Goal: Task Accomplishment & Management: Complete application form

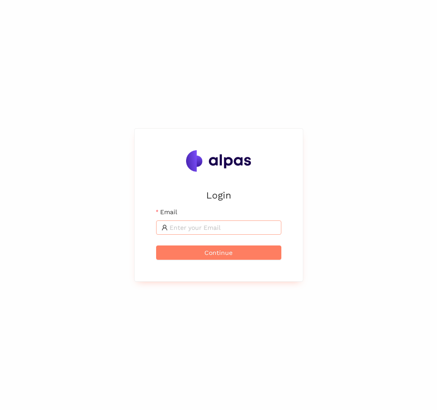
click at [219, 224] on input "Email" at bounding box center [222, 228] width 106 height 10
type input "[PERSON_NAME][EMAIL_ADDRESS]"
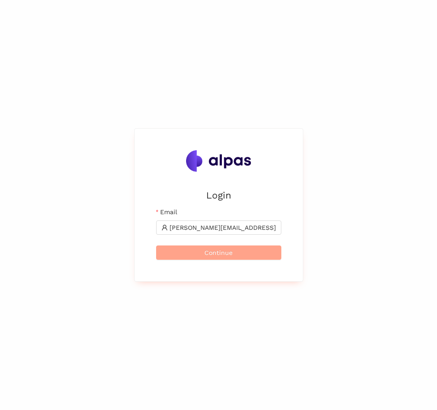
click at [229, 257] on span "Continue" at bounding box center [218, 253] width 28 height 10
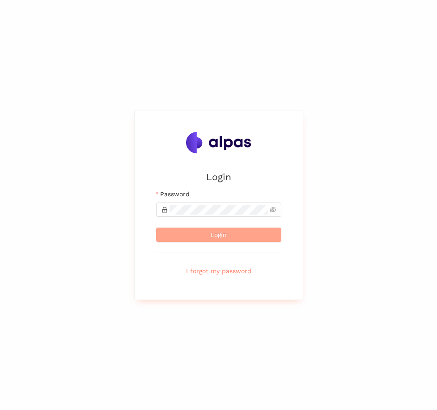
click at [203, 233] on button "Login" at bounding box center [218, 235] width 125 height 14
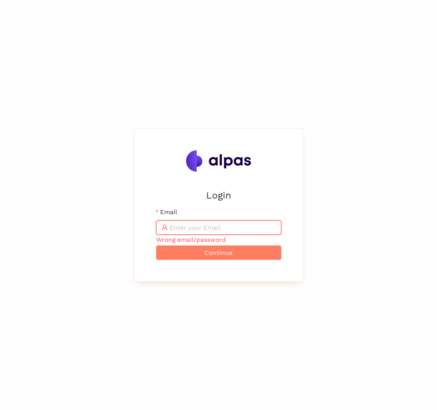
click at [199, 230] on input "Email" at bounding box center [222, 228] width 106 height 10
type input "matthias+demo@alpas.ai"
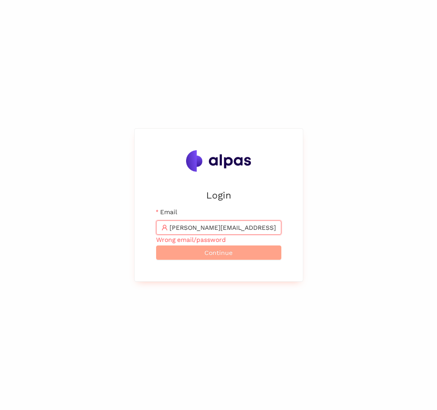
click at [220, 257] on span "Continue" at bounding box center [218, 253] width 28 height 10
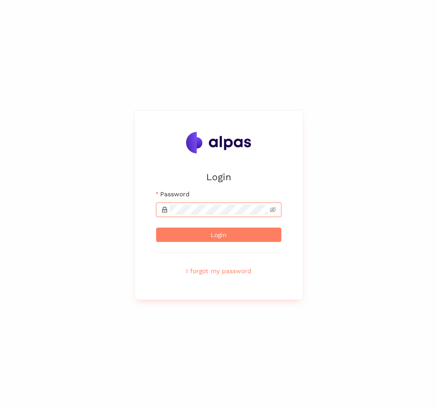
click at [156, 228] on button "Login" at bounding box center [218, 235] width 125 height 14
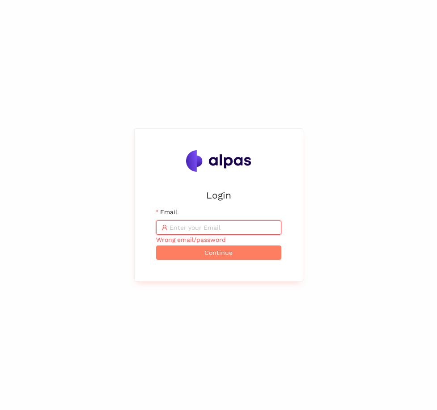
click at [178, 229] on input "Email" at bounding box center [222, 228] width 106 height 10
type input "matthias+demo@alpas.ai"
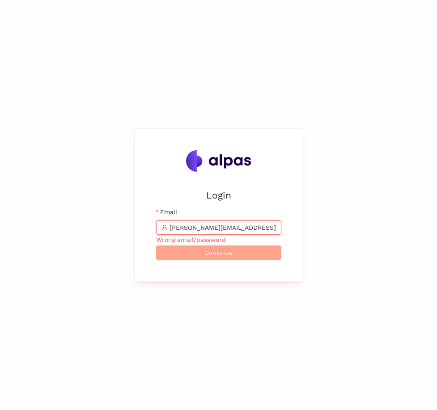
click at [237, 256] on button "Continue" at bounding box center [218, 252] width 125 height 14
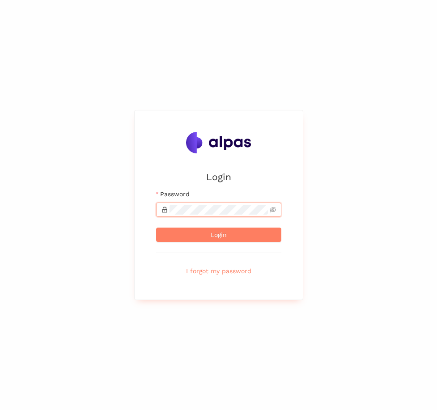
click at [113, 201] on div "Login Email matthias@alpas.ai Wrong email/password Password Login I forgot my p…" at bounding box center [218, 205] width 437 height 410
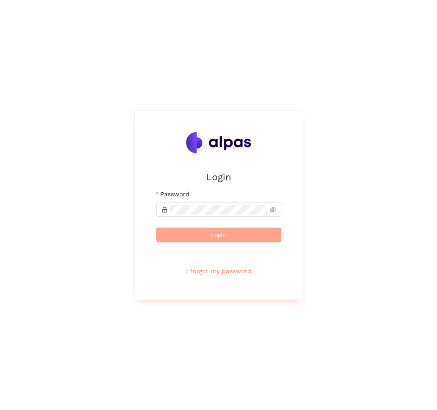
click at [169, 239] on button "Login" at bounding box center [218, 235] width 125 height 14
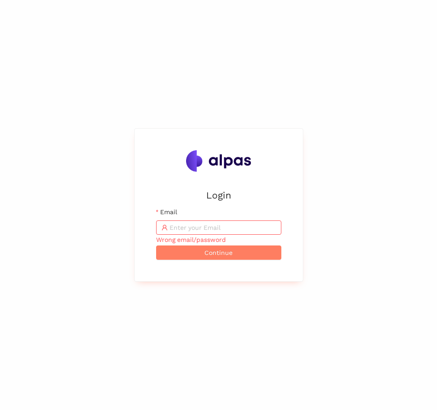
click at [186, 231] on input "Email" at bounding box center [222, 228] width 106 height 10
type input "matthias+demo@alpas.ai"
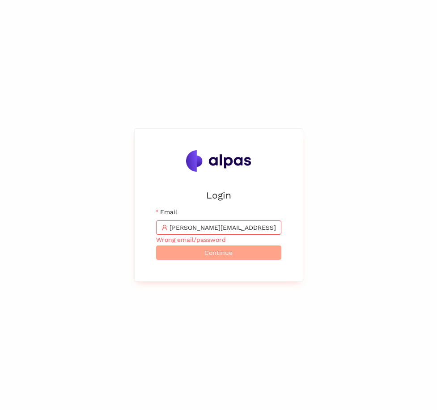
click at [219, 253] on span "Continue" at bounding box center [218, 253] width 28 height 10
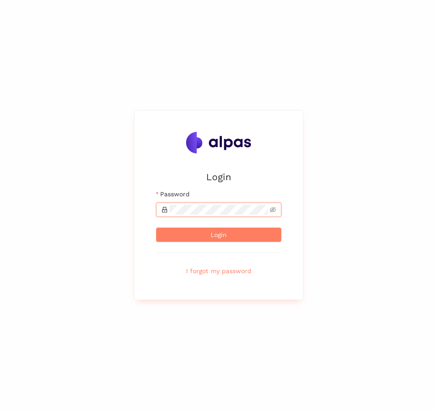
click at [106, 209] on div "Login Email matthias@alpas.ai Wrong email/password Password Login I forgot my p…" at bounding box center [218, 205] width 437 height 410
click at [156, 228] on button "Login" at bounding box center [218, 235] width 125 height 14
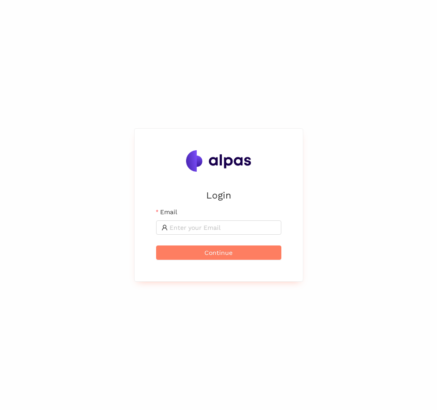
click at [194, 235] on form "Email Continue" at bounding box center [218, 233] width 125 height 53
click at [194, 231] on input "Email" at bounding box center [222, 228] width 106 height 10
type input "matthias+demo@alpas.ai"
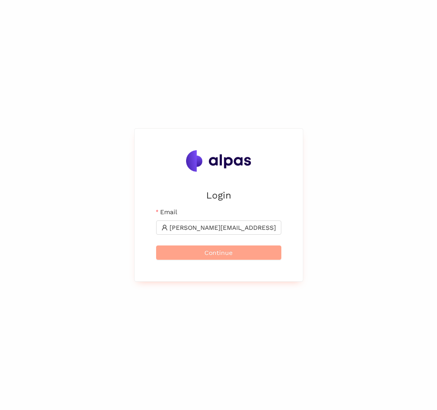
click at [231, 257] on span "Continue" at bounding box center [218, 253] width 28 height 10
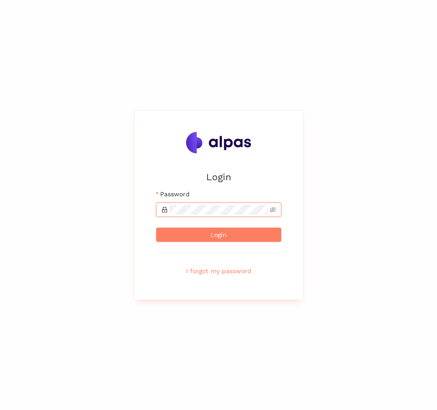
click at [131, 207] on div "Login Email matthias@alpas.ai Password Login I forgot my password" at bounding box center [218, 205] width 437 height 410
click at [156, 228] on button "Login" at bounding box center [218, 235] width 125 height 14
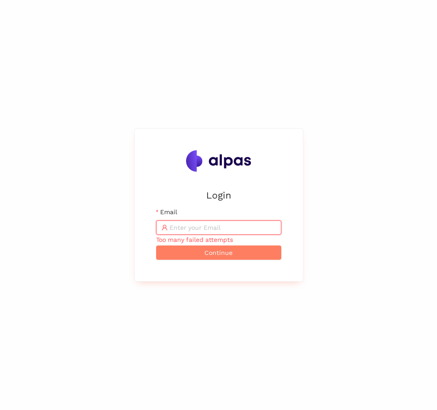
click at [178, 233] on input "Email" at bounding box center [222, 228] width 106 height 10
type input "matthias+demo@alpas.ai"
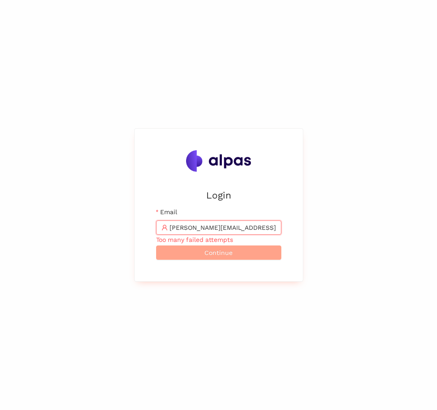
click at [199, 251] on button "Continue" at bounding box center [218, 252] width 125 height 14
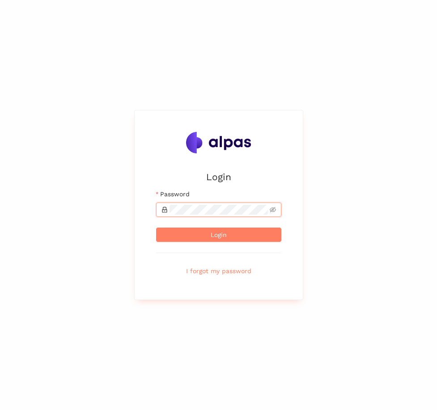
click at [129, 206] on div "Login Email matthias@alpas.ai Too many failed attempts Password Login I forgot …" at bounding box center [218, 205] width 437 height 410
click at [156, 228] on button "Login" at bounding box center [218, 235] width 125 height 14
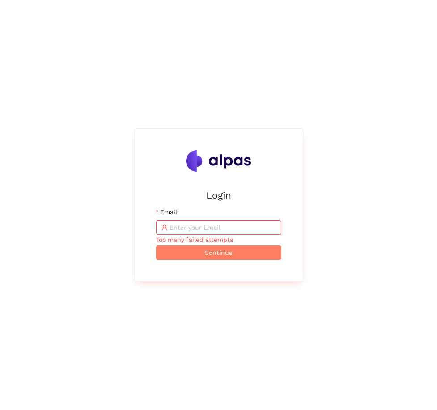
click at [306, 221] on div "Login Email Too many failed attempts Continue" at bounding box center [218, 205] width 437 height 410
click at [249, 224] on input "Email" at bounding box center [222, 228] width 106 height 10
type input "matthias+demo@alpas.ai"
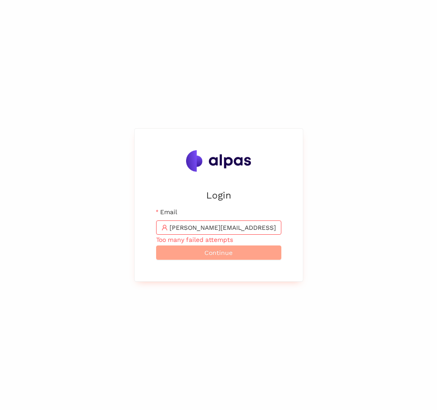
click at [226, 254] on span "Continue" at bounding box center [218, 253] width 28 height 10
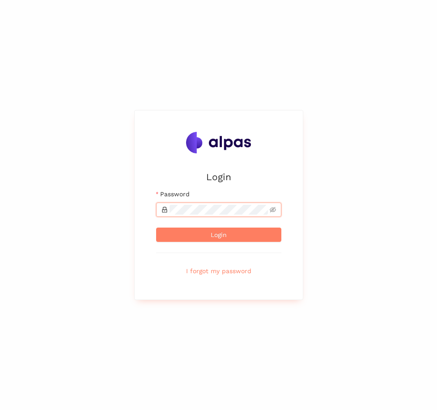
click at [103, 208] on div "Login Email matthias@alpas.ai Too many failed attempts Password Login I forgot …" at bounding box center [218, 205] width 437 height 410
click at [156, 228] on button "Login" at bounding box center [218, 235] width 125 height 14
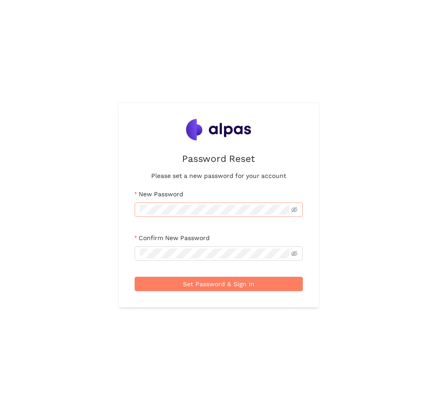
click at [189, 214] on span at bounding box center [219, 210] width 168 height 14
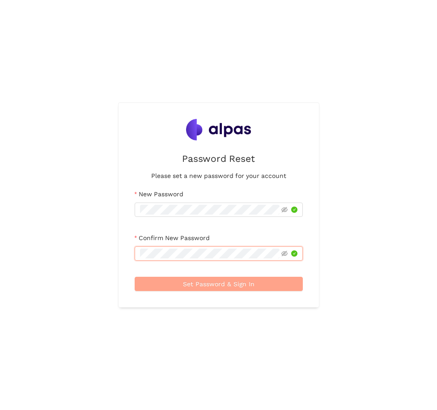
click at [139, 283] on button "Set Password & Sign In" at bounding box center [219, 284] width 168 height 14
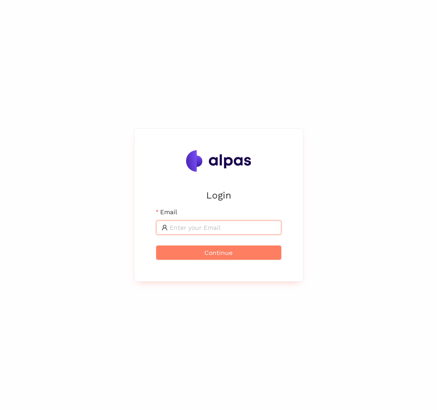
click at [184, 232] on input "Email" at bounding box center [222, 228] width 106 height 10
type input "matthias+demo@alpas.ai"
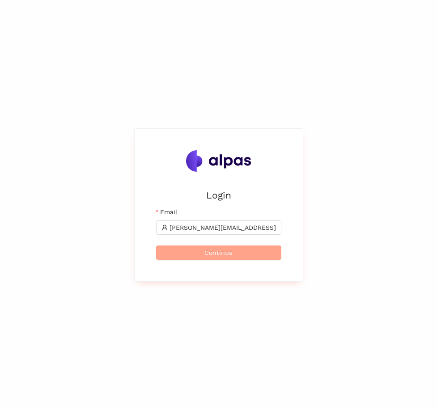
click at [230, 252] on span "Continue" at bounding box center [218, 253] width 28 height 10
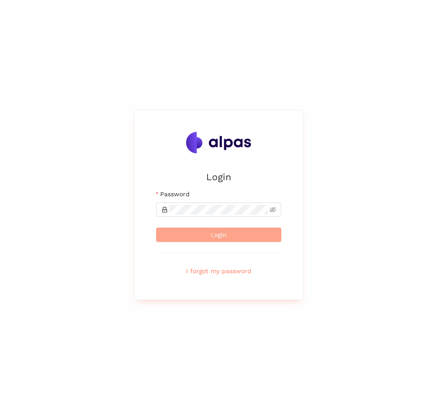
click at [218, 231] on span "Login" at bounding box center [219, 235] width 16 height 10
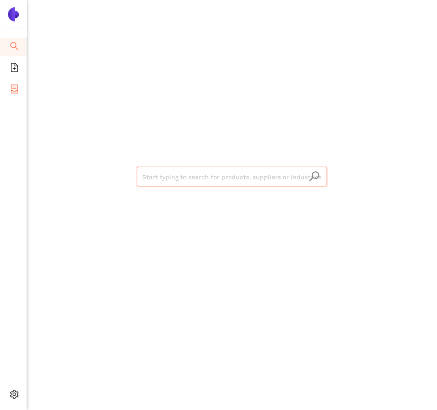
click at [11, 89] on icon "container" at bounding box center [14, 89] width 9 height 9
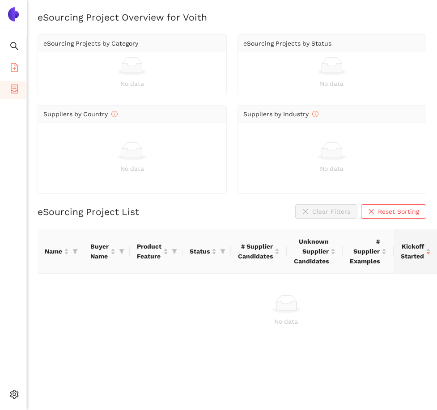
click at [15, 63] on icon "file-add" at bounding box center [14, 67] width 9 height 9
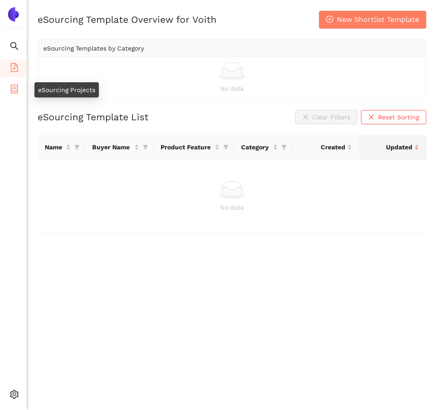
click at [13, 86] on icon "container" at bounding box center [14, 89] width 9 height 9
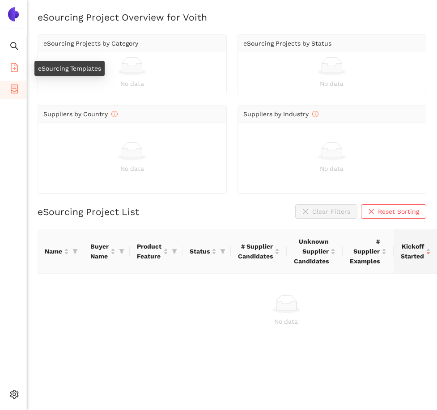
click at [13, 63] on icon "file-add" at bounding box center [14, 67] width 9 height 9
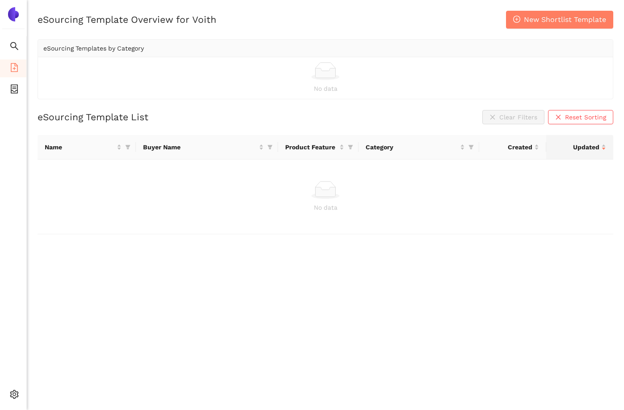
click at [181, 276] on div "eSourcing Template Overview for Voith New Shortlist Template eSourcing Template…" at bounding box center [325, 216] width 597 height 410
click at [7, 85] on li "eSourcing Projects" at bounding box center [13, 90] width 26 height 18
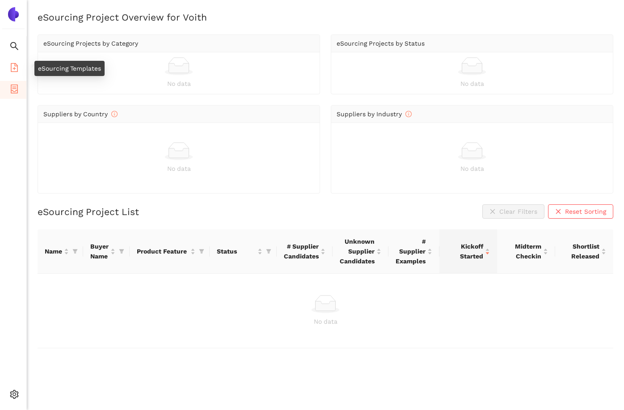
click at [11, 64] on icon "file-add" at bounding box center [14, 67] width 9 height 9
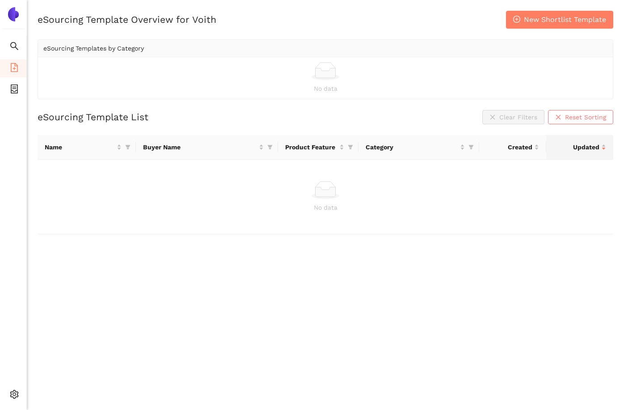
click at [436, 117] on span "Reset Sorting" at bounding box center [585, 117] width 41 height 10
click at [425, 119] on div "eSourcing Template List Clear Filters Reset Sorting" at bounding box center [326, 117] width 576 height 14
click at [150, 111] on div "eSourcing Template List Clear Filters Reset Sorting" at bounding box center [326, 117] width 576 height 14
click at [17, 85] on icon "container" at bounding box center [14, 89] width 9 height 9
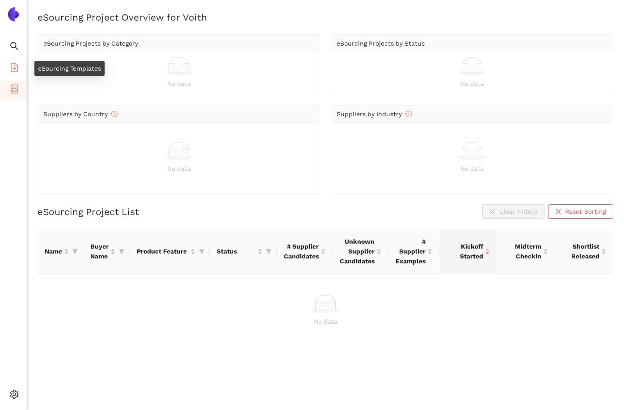
click at [16, 67] on icon "file-add" at bounding box center [14, 67] width 9 height 9
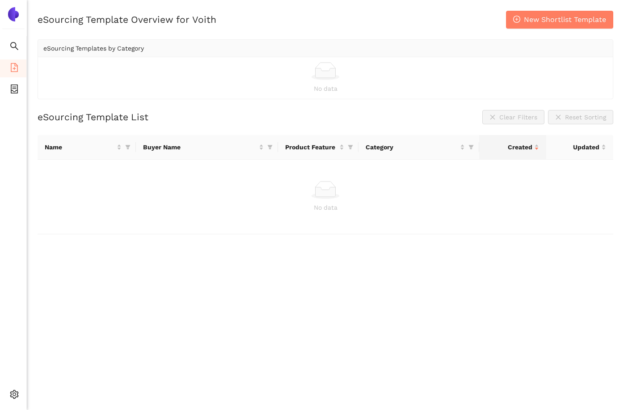
click at [203, 118] on div "eSourcing Template List Clear Filters Reset Sorting" at bounding box center [326, 117] width 576 height 14
click at [156, 301] on div "eSourcing Template Overview for Voith New Shortlist Template eSourcing Template…" at bounding box center [325, 216] width 597 height 410
click at [12, 87] on icon "container" at bounding box center [14, 89] width 9 height 9
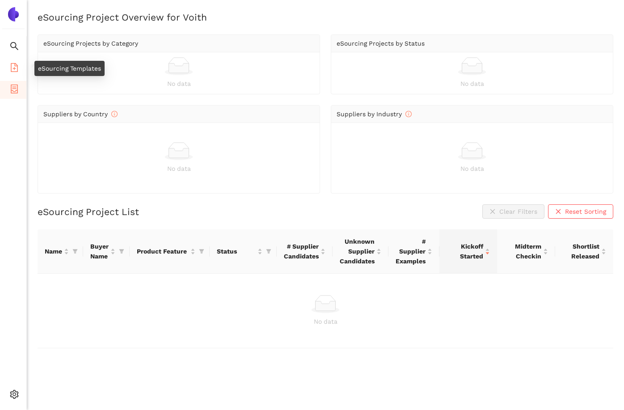
click at [12, 71] on icon "file-add" at bounding box center [14, 67] width 7 height 9
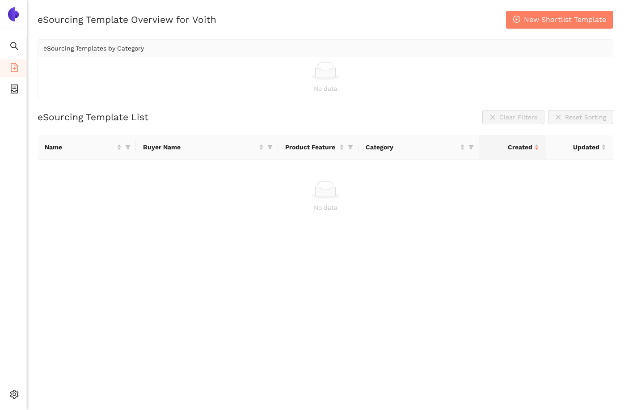
click at [160, 255] on div "eSourcing Template Overview for Voith New Shortlist Template eSourcing Template…" at bounding box center [325, 216] width 597 height 410
click at [12, 43] on icon "search" at bounding box center [14, 46] width 9 height 9
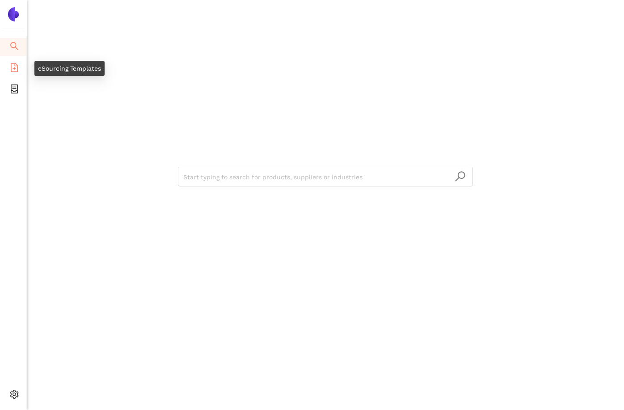
click at [15, 64] on icon "file-add" at bounding box center [14, 67] width 9 height 9
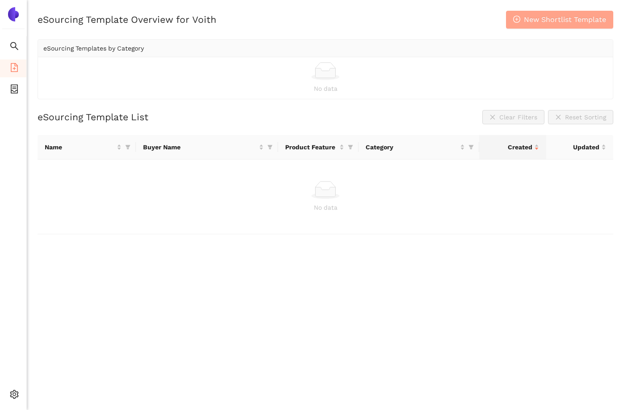
click at [540, 14] on span "New Shortlist Template" at bounding box center [565, 19] width 82 height 11
